Goal: Find specific page/section: Find specific page/section

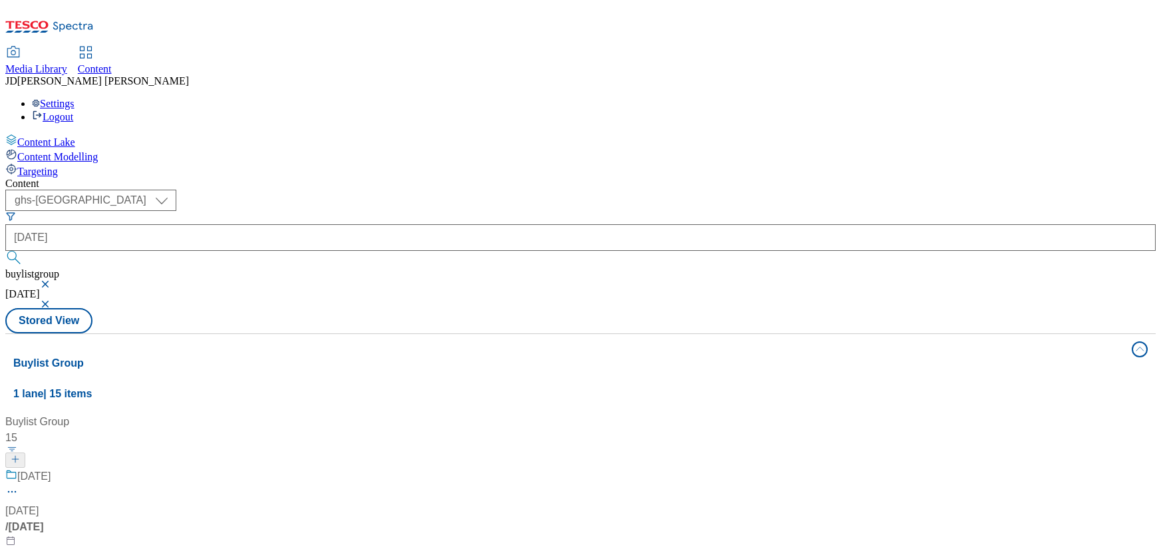
select select "ghs-[GEOGRAPHIC_DATA]"
click at [67, 63] on span "Media Library" at bounding box center [36, 68] width 62 height 11
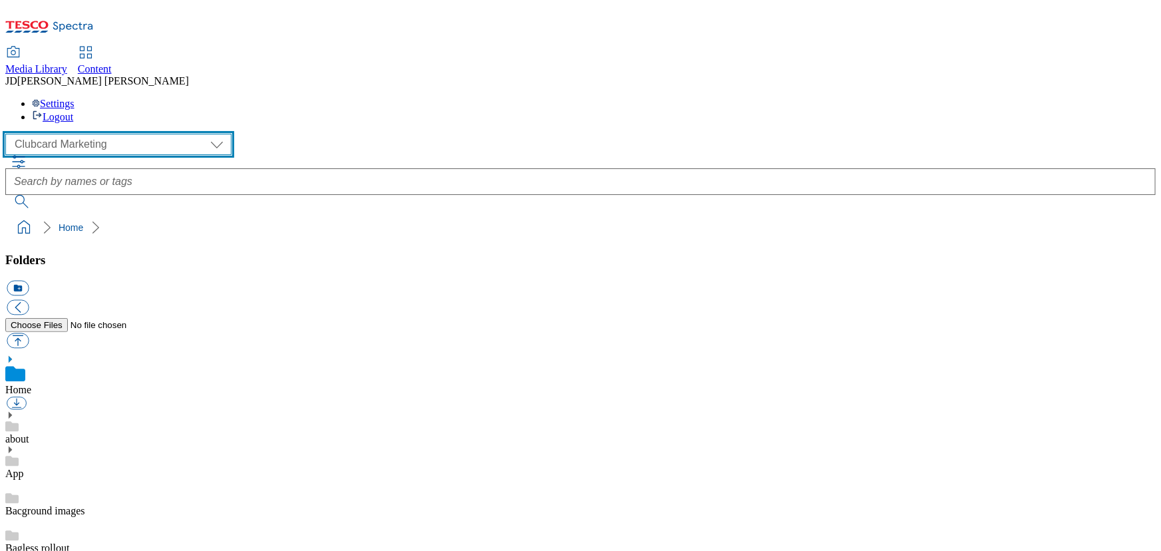
click at [78, 134] on select "Clubcard Marketing Dotcom UK FnF Stores GHS Marketing UK GHS Product UK Realfood" at bounding box center [118, 144] width 226 height 21
select select "flare-ghs-mktg"
click at [9, 134] on select "Clubcard Marketing Dotcom UK FnF Stores GHS Marketing UK GHS Product UK Realfood" at bounding box center [118, 144] width 226 height 21
